Goal: Task Accomplishment & Management: Manage account settings

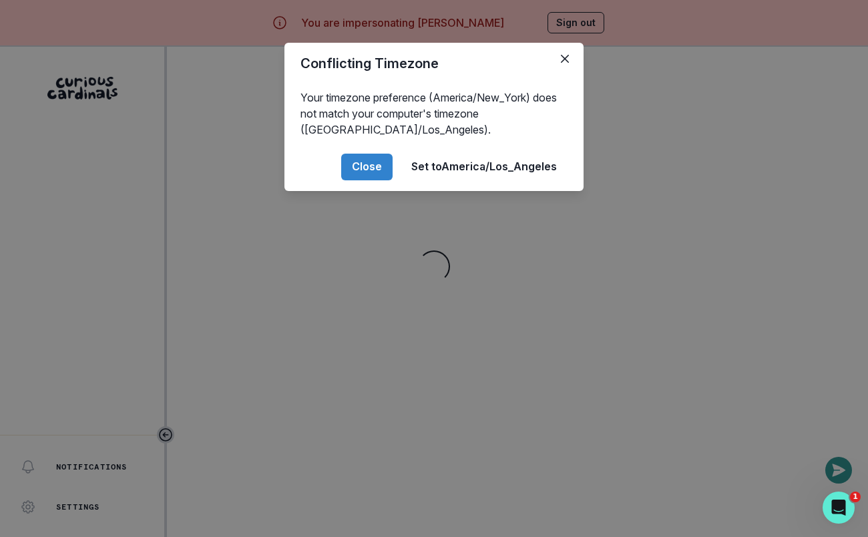
click at [316, 381] on div "Conflicting Timezone Your timezone preference (America/New_York) does not match…" at bounding box center [434, 268] width 868 height 537
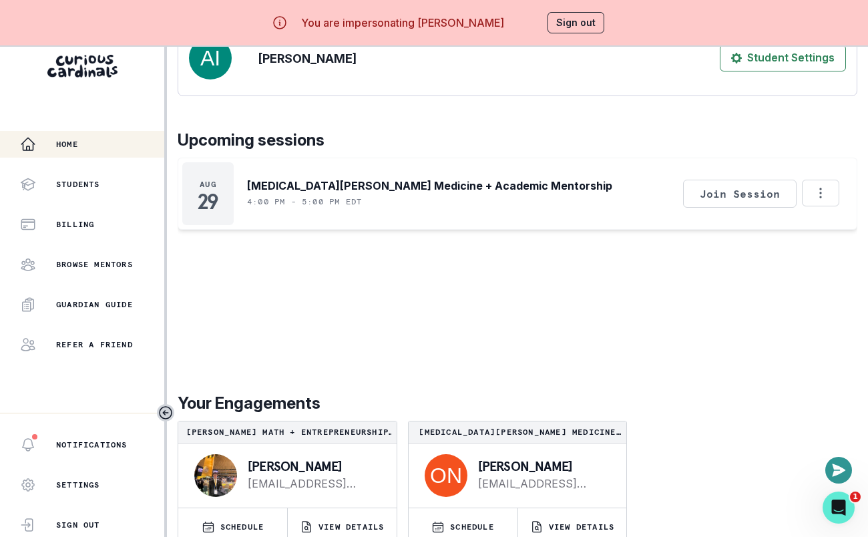
scroll to position [46, 0]
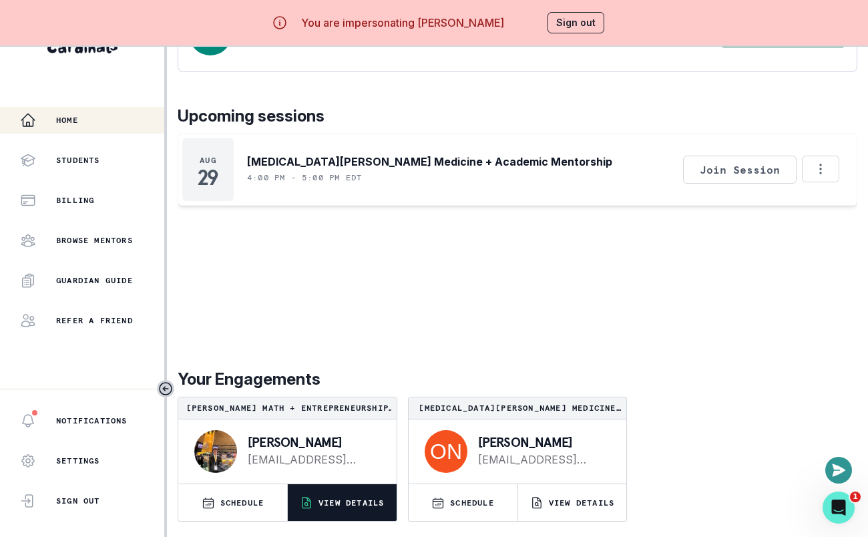
click at [373, 497] on p "VIEW DETAILS" at bounding box center [350, 502] width 65 height 11
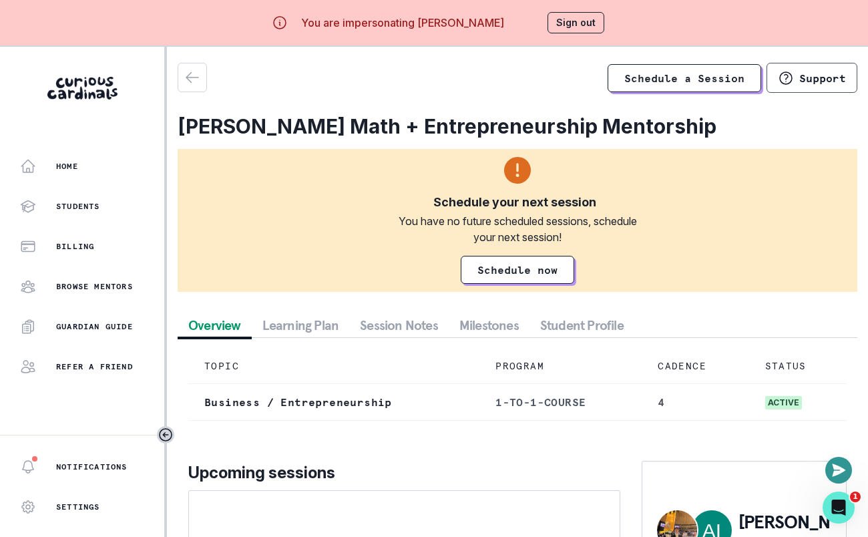
scroll to position [94, 0]
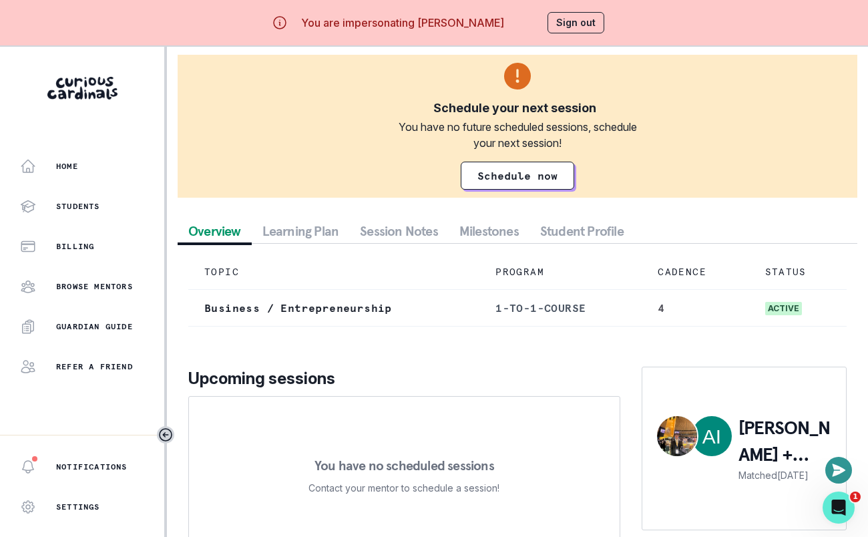
click at [389, 232] on button "Session Notes" at bounding box center [398, 231] width 99 height 24
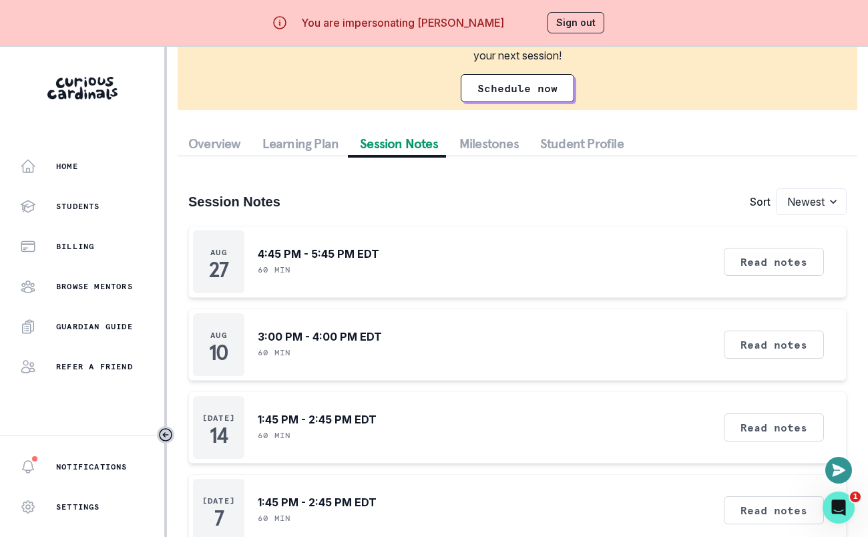
scroll to position [216, 0]
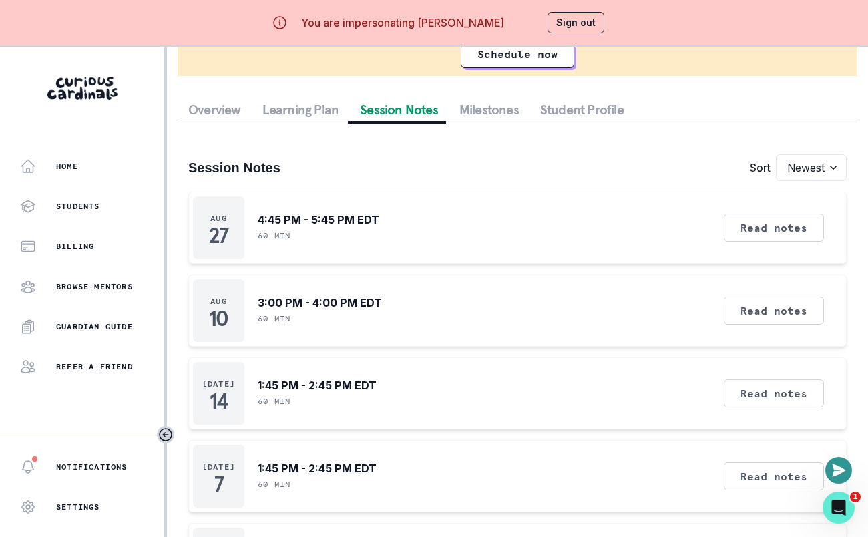
click at [580, 29] on button "Sign out" at bounding box center [575, 22] width 57 height 21
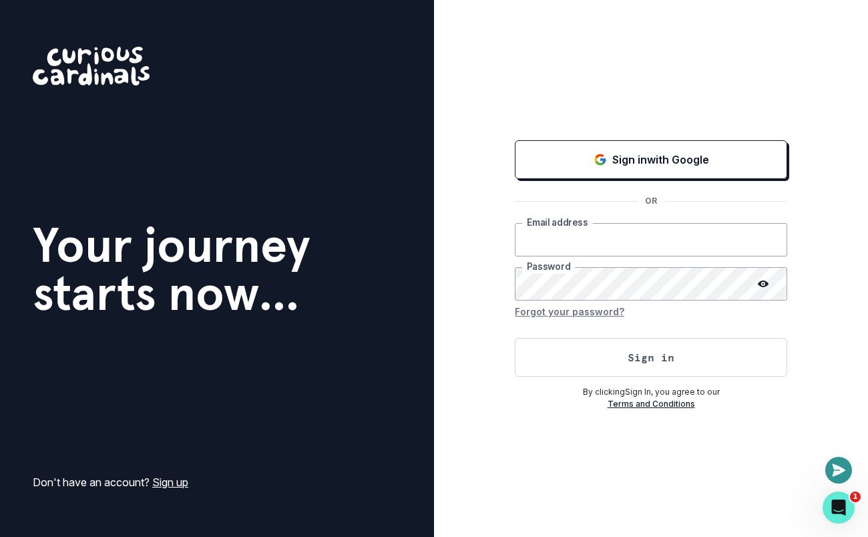
type input "[EMAIL_ADDRESS][DOMAIN_NAME]"
click at [644, 381] on div "By clicking Sign In , you agree to our Terms and Conditions" at bounding box center [651, 394] width 272 height 31
click at [648, 363] on button "Sign in" at bounding box center [651, 357] width 272 height 39
